Goal: Information Seeking & Learning: Learn about a topic

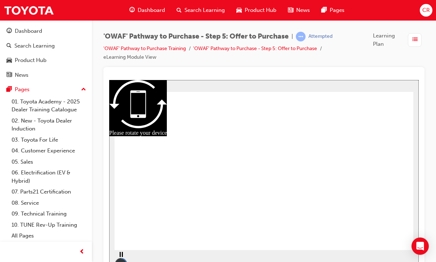
click at [119, 257] on rect "Pause (Ctrl+Alt+P)" at bounding box center [119, 254] width 1 height 5
click at [123, 258] on div "Play (Ctrl+Alt+P)" at bounding box center [121, 258] width 12 height 12
click at [121, 256] on icon "Play (Ctrl+Alt+P)" at bounding box center [120, 255] width 5 height 6
radio input "true"
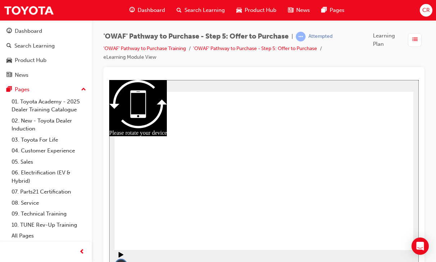
checkbox input "true"
radio input "false"
radio input "true"
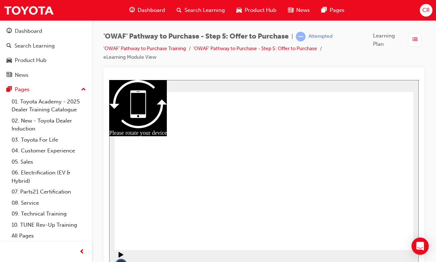
radio input "true"
checkbox input "true"
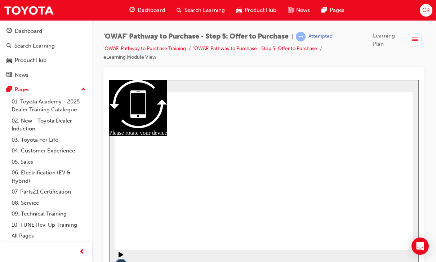
checkbox input "true"
checkbox input "false"
checkbox input "true"
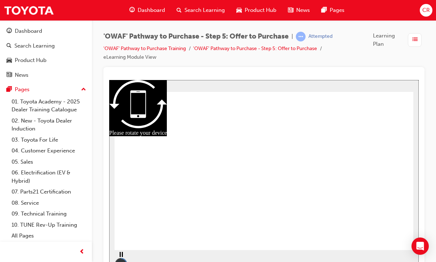
radio input "true"
checkbox input "true"
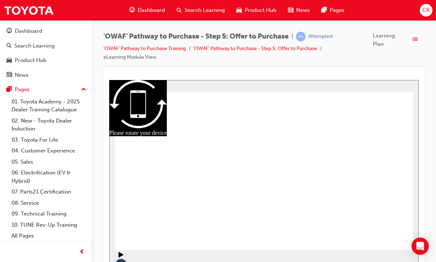
checkbox input "true"
radio input "true"
click at [36, 30] on div "Dashboard" at bounding box center [28, 31] width 27 height 8
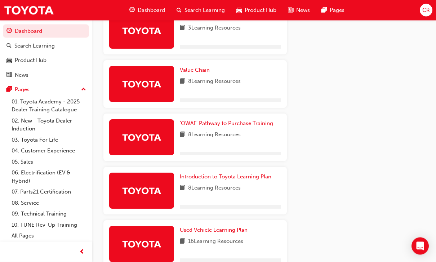
scroll to position [448, 0]
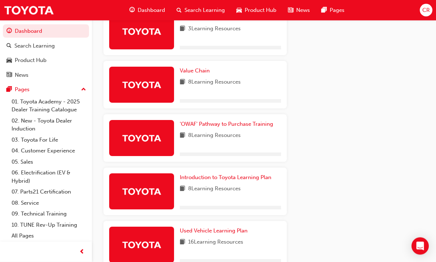
click at [231, 135] on span "8 Learning Resources" at bounding box center [214, 135] width 53 height 9
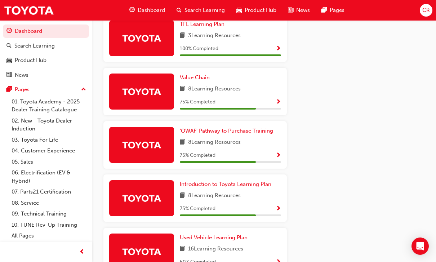
click at [253, 132] on link "'OWAF' Pathway to Purchase Training" at bounding box center [228, 131] width 96 height 8
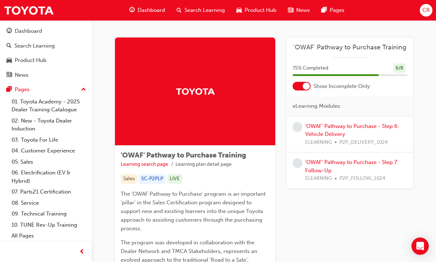
click at [389, 125] on link "'OWAF' Pathway to Purchase - Step 6: Vehicle Delivery" at bounding box center [352, 130] width 94 height 15
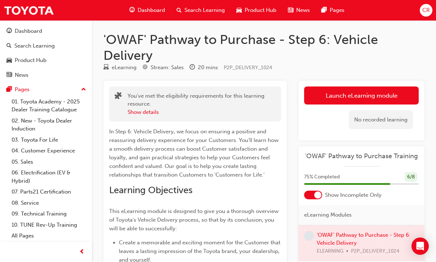
click at [397, 99] on link "Launch eLearning module" at bounding box center [361, 95] width 114 height 18
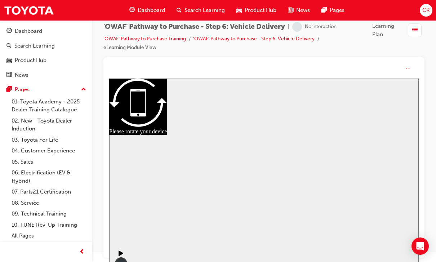
scroll to position [7, 0]
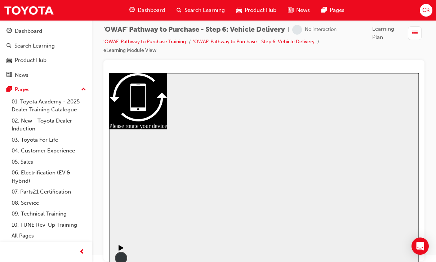
click at [265, 171] on div at bounding box center [263, 157] width 298 height 158
